Goal: Navigation & Orientation: Find specific page/section

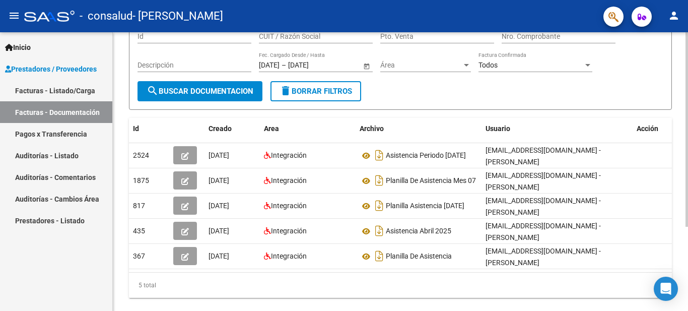
scroll to position [95, 0]
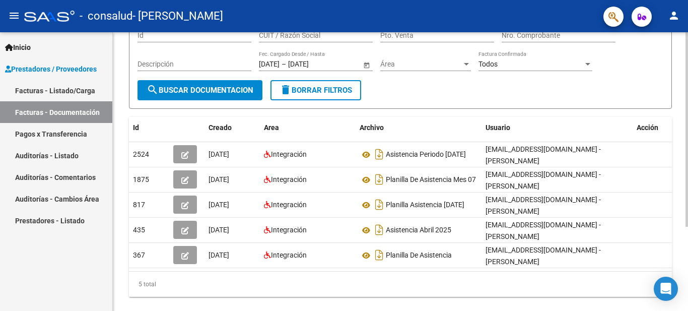
click at [687, 201] on div at bounding box center [686, 200] width 3 height 194
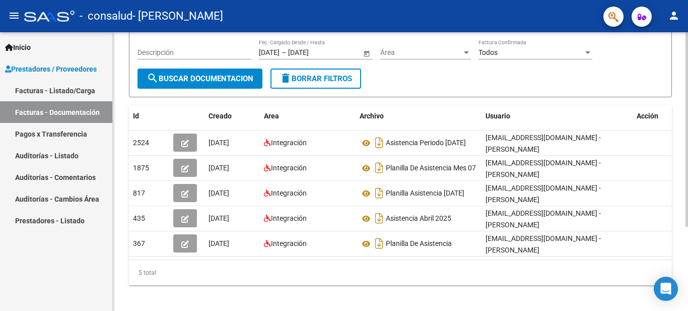
scroll to position [121, 0]
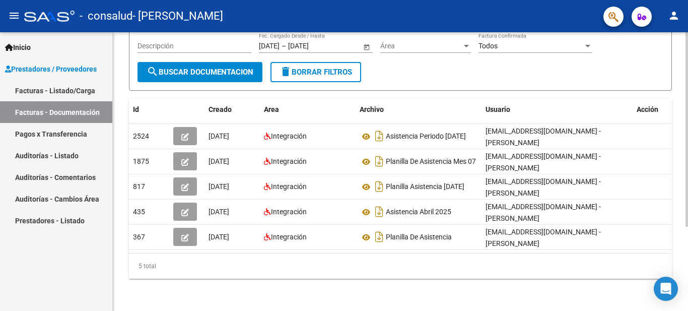
click at [687, 179] on div at bounding box center [686, 213] width 3 height 194
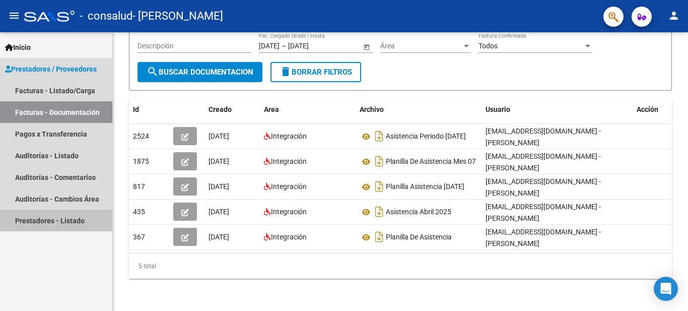
click at [50, 222] on link "Prestadores - Listado" at bounding box center [56, 220] width 112 height 22
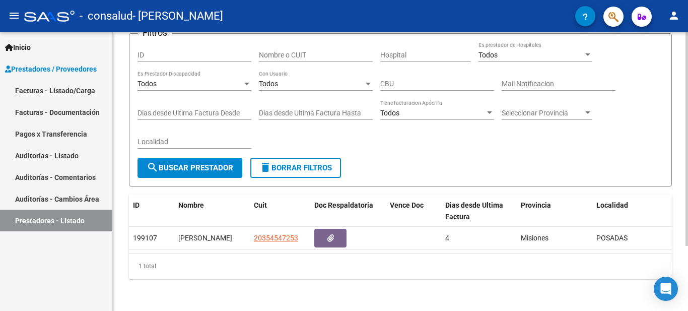
scroll to position [85, 0]
click at [687, 173] on div at bounding box center [686, 203] width 3 height 213
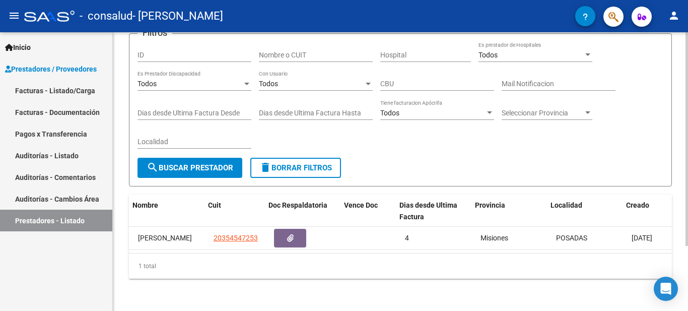
scroll to position [0, 51]
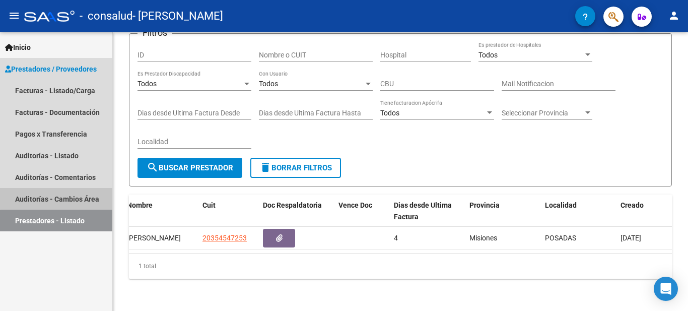
click at [61, 198] on link "Auditorías - Cambios Área" at bounding box center [56, 199] width 112 height 22
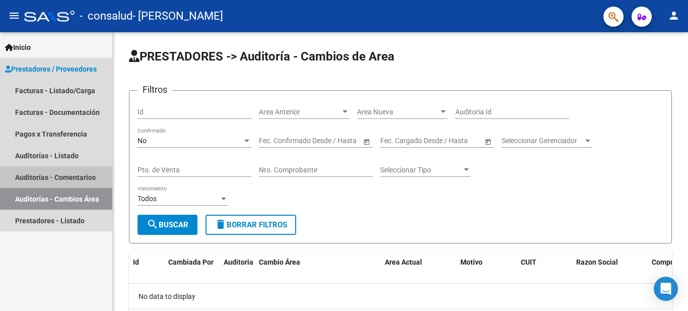
click at [67, 174] on link "Auditorías - Comentarios" at bounding box center [56, 177] width 112 height 22
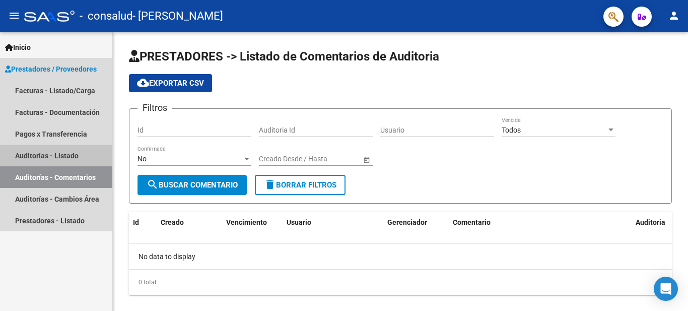
click at [79, 155] on link "Auditorías - Listado" at bounding box center [56, 155] width 112 height 22
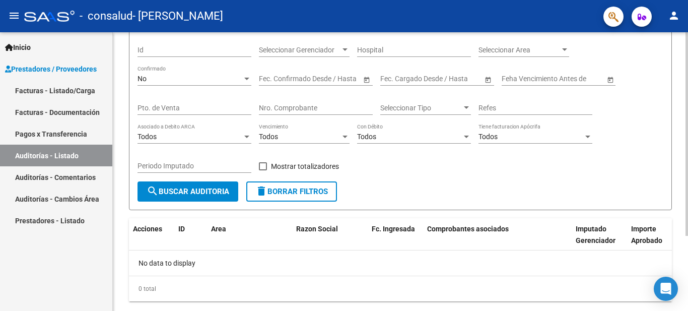
scroll to position [85, 0]
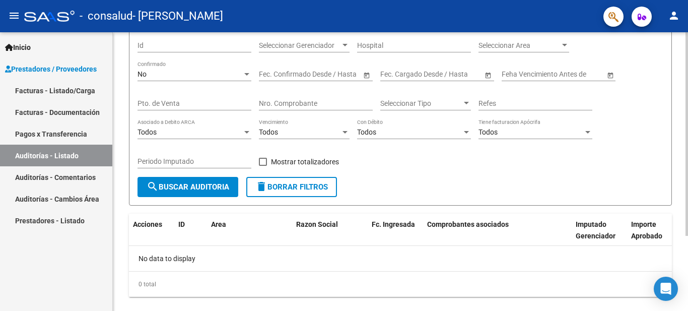
click at [687, 284] on div at bounding box center [686, 195] width 3 height 203
click at [70, 133] on link "Pagos x Transferencia" at bounding box center [56, 134] width 112 height 22
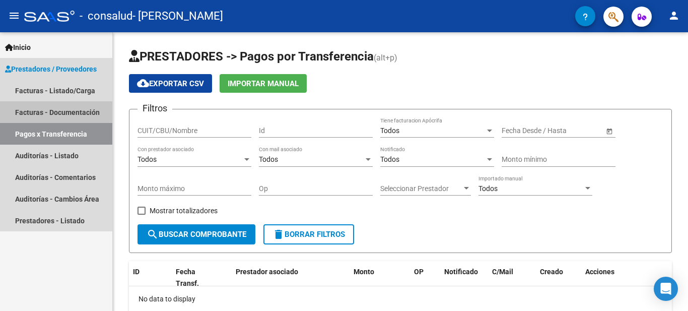
click at [87, 113] on link "Facturas - Documentación" at bounding box center [56, 112] width 112 height 22
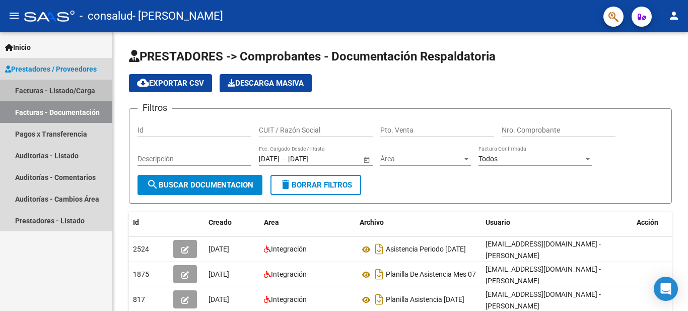
click at [56, 88] on link "Facturas - Listado/Carga" at bounding box center [56, 91] width 112 height 22
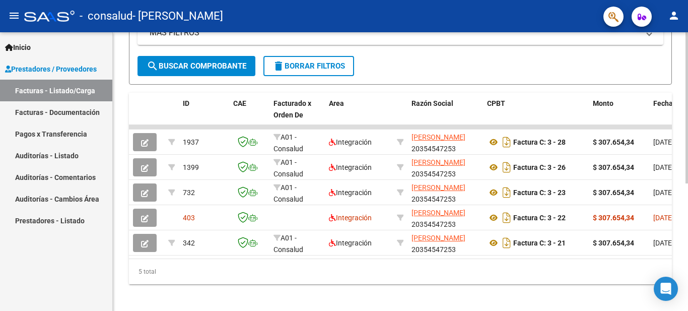
scroll to position [222, 0]
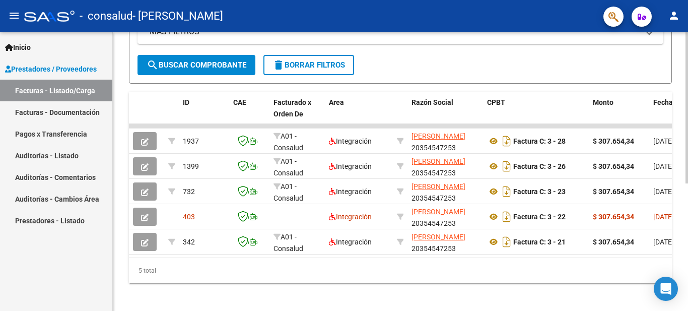
click at [687, 226] on div at bounding box center [686, 232] width 3 height 151
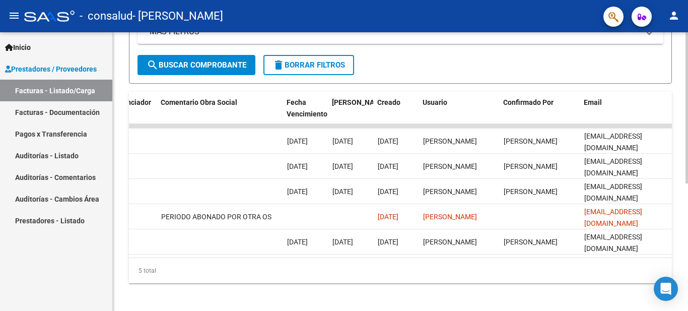
scroll to position [0, 1580]
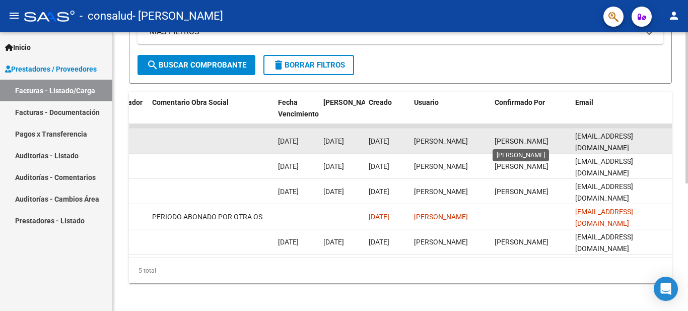
click at [519, 139] on span "[PERSON_NAME]" at bounding box center [521, 141] width 54 height 8
